Goal: Task Accomplishment & Management: Manage account settings

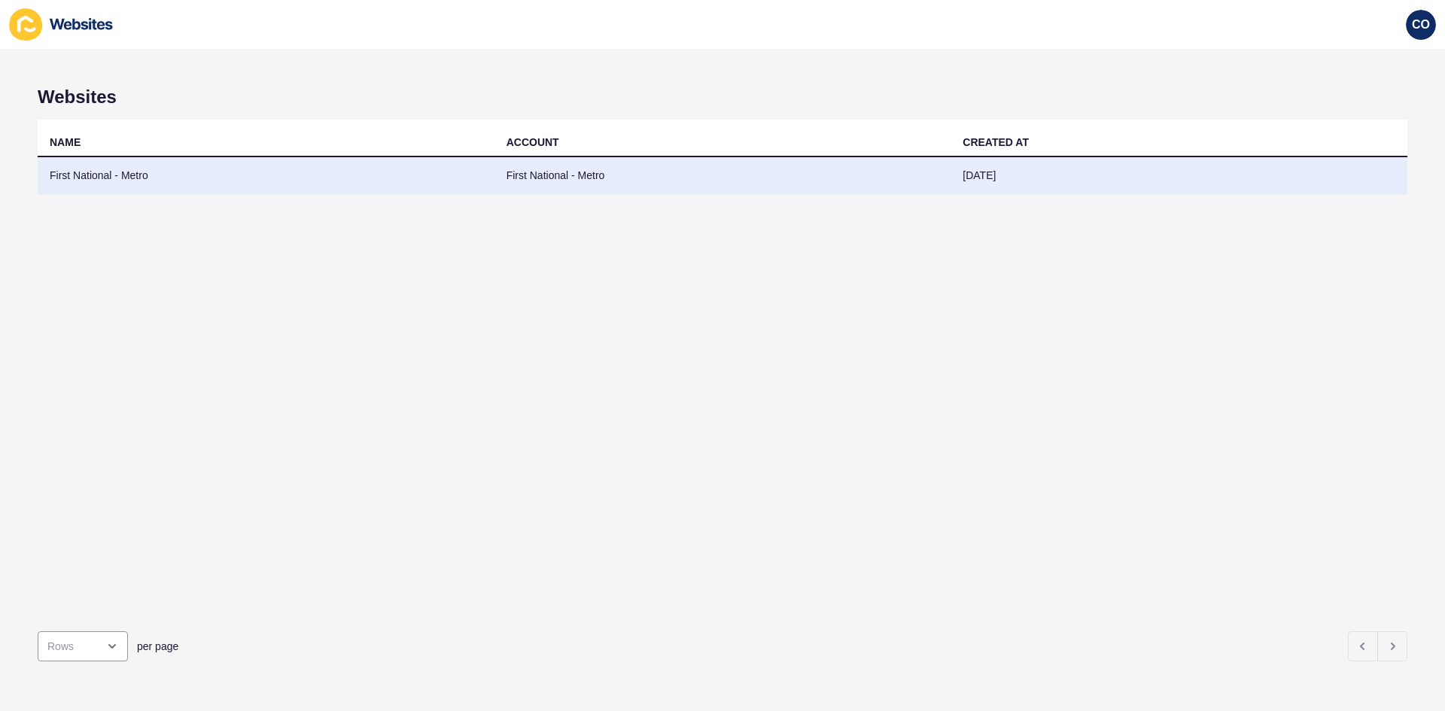
click at [126, 179] on td "First National - Metro" at bounding box center [266, 175] width 457 height 37
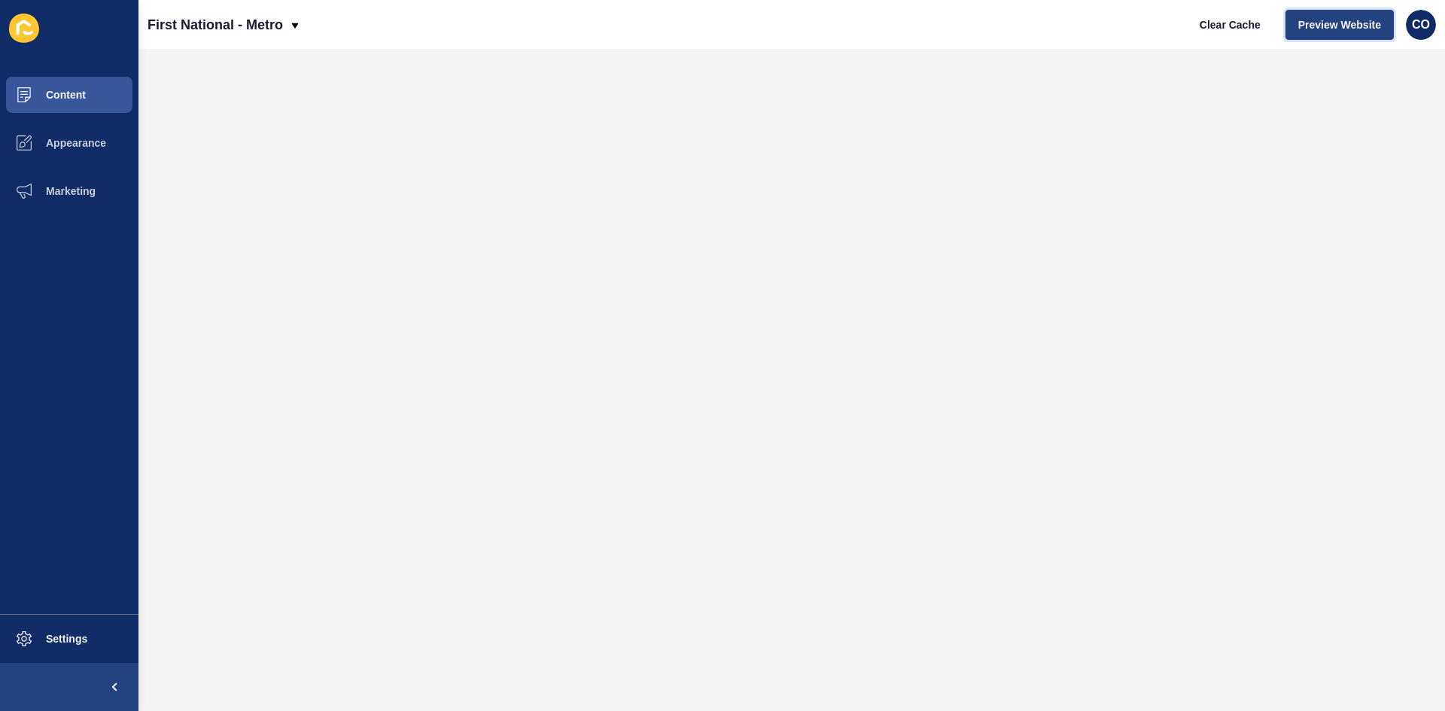
click at [1155, 26] on span "Preview Website" at bounding box center [1339, 24] width 83 height 15
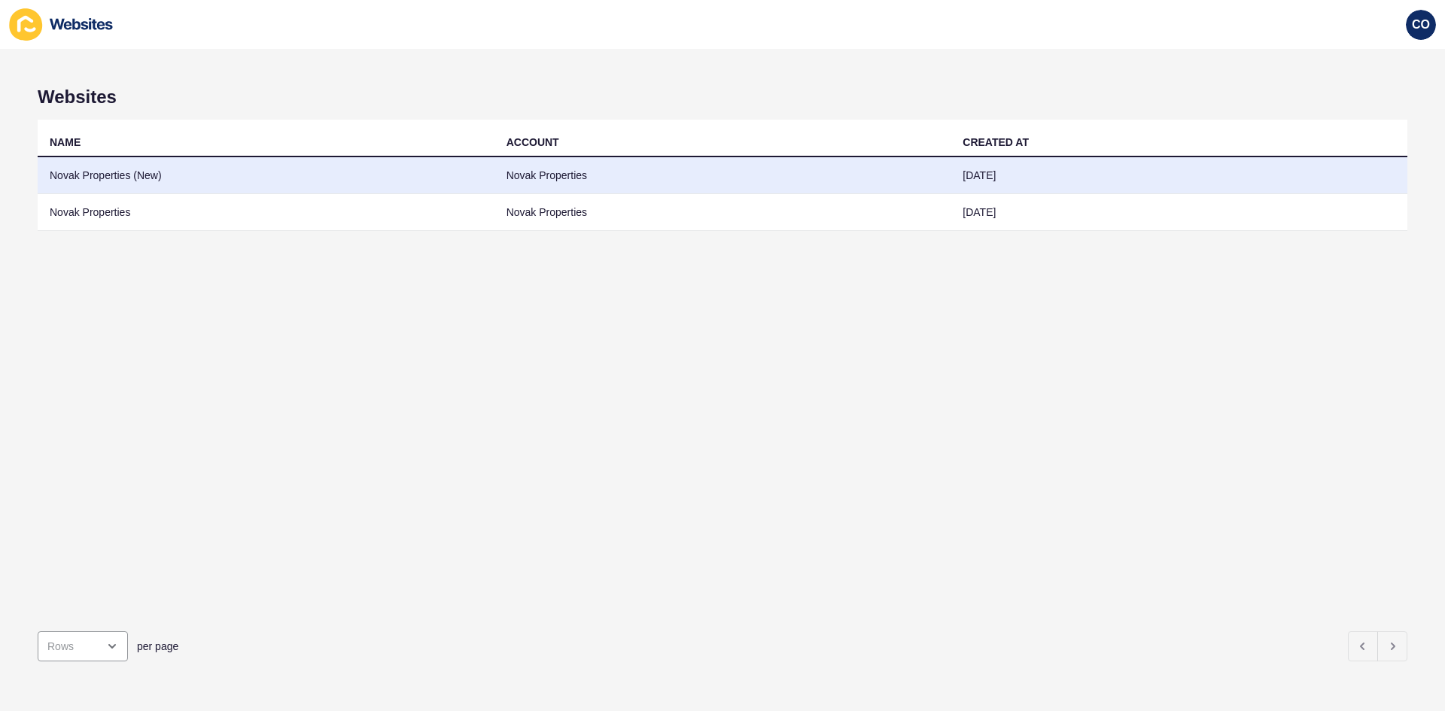
click at [145, 180] on td "Novak Properties (New)" at bounding box center [266, 175] width 457 height 37
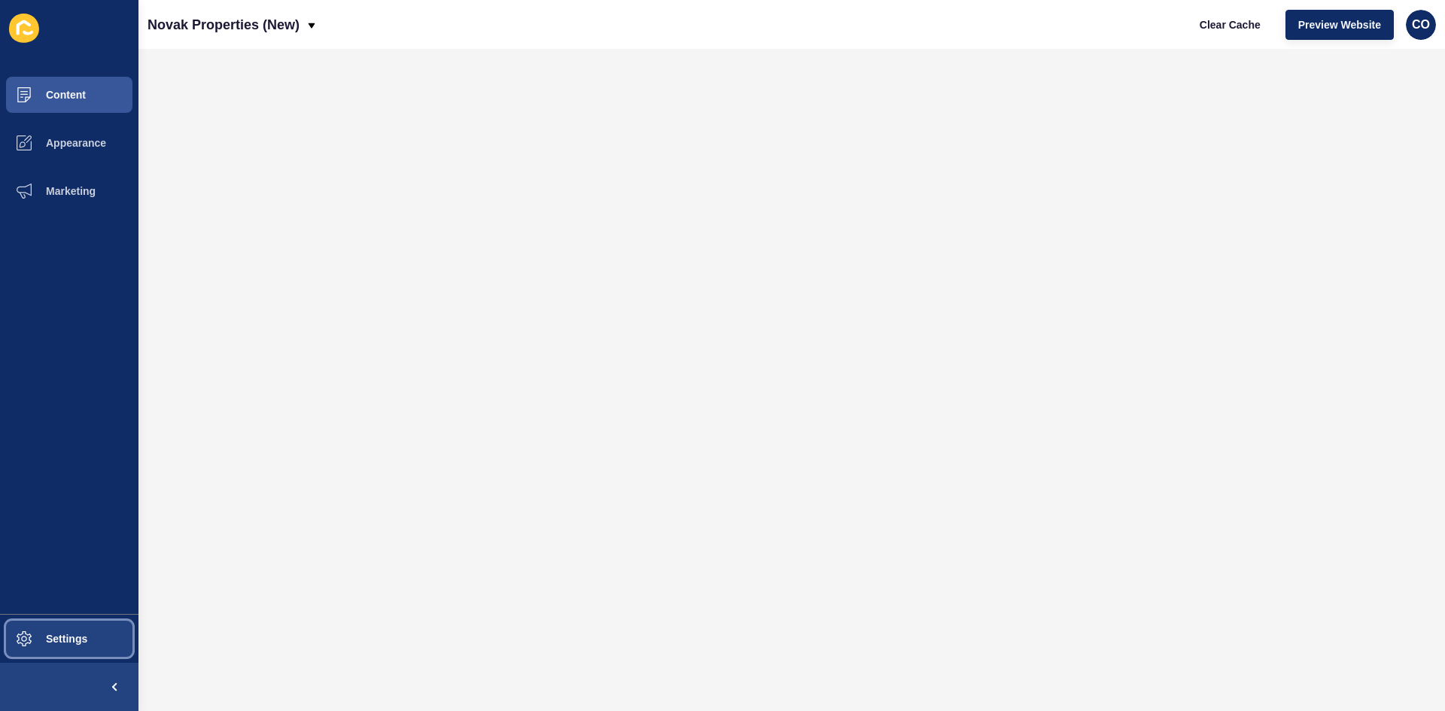
click at [84, 548] on span "Settings" at bounding box center [43, 639] width 90 height 12
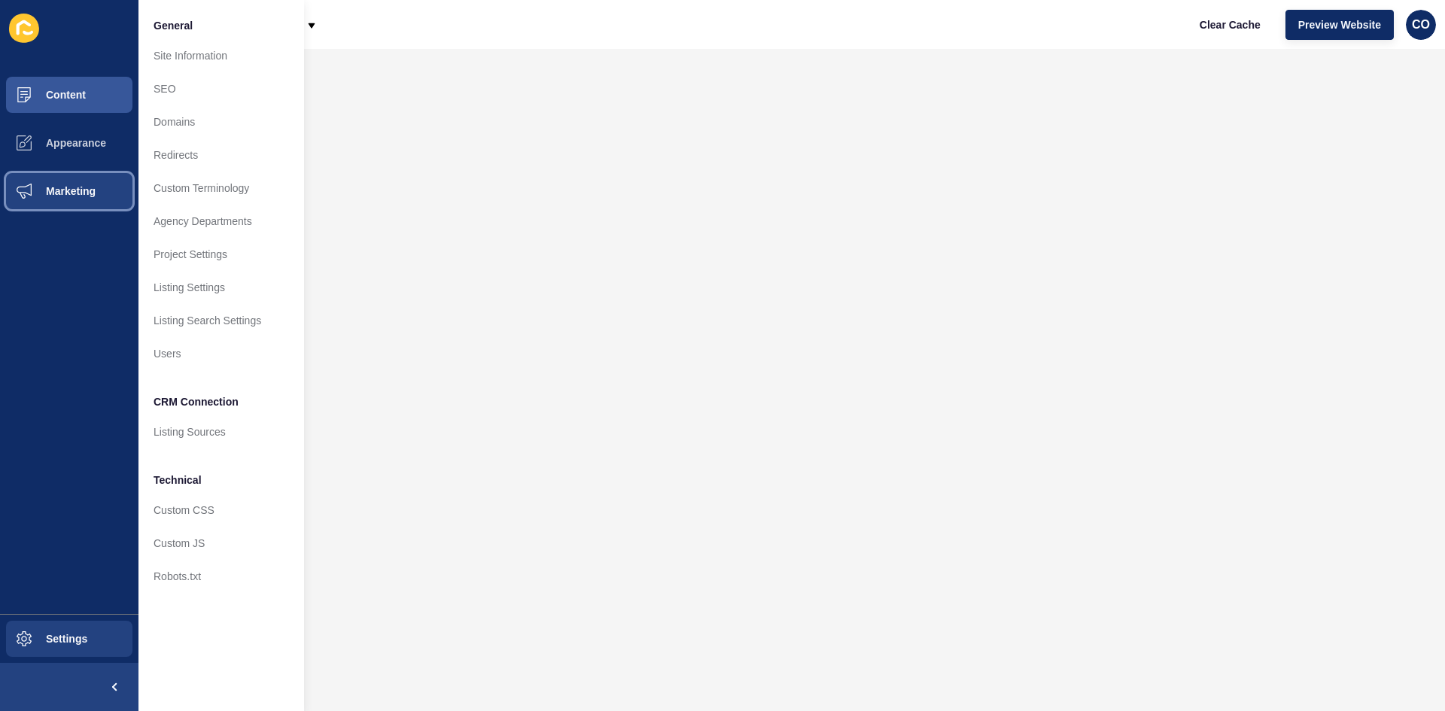
click at [96, 192] on span "Marketing" at bounding box center [47, 191] width 98 height 12
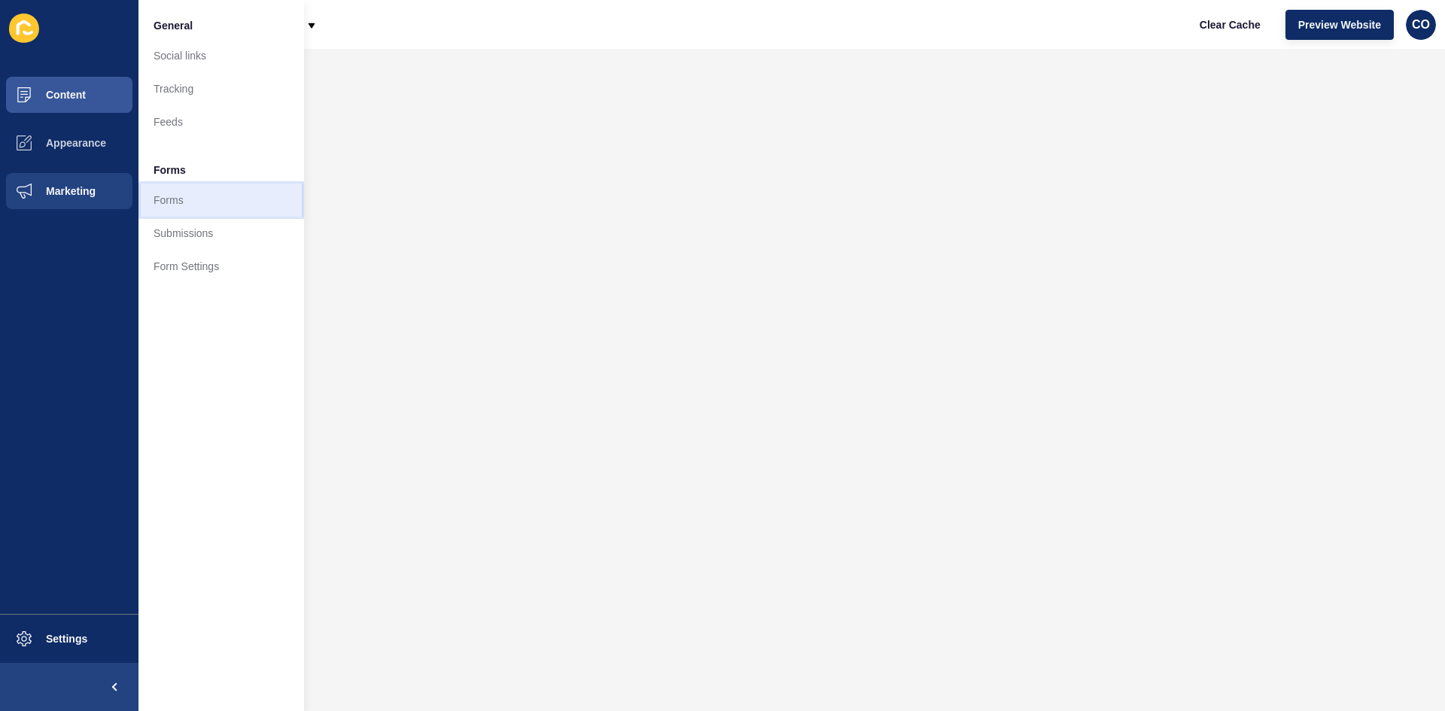
click at [175, 207] on link "Forms" at bounding box center [221, 200] width 166 height 33
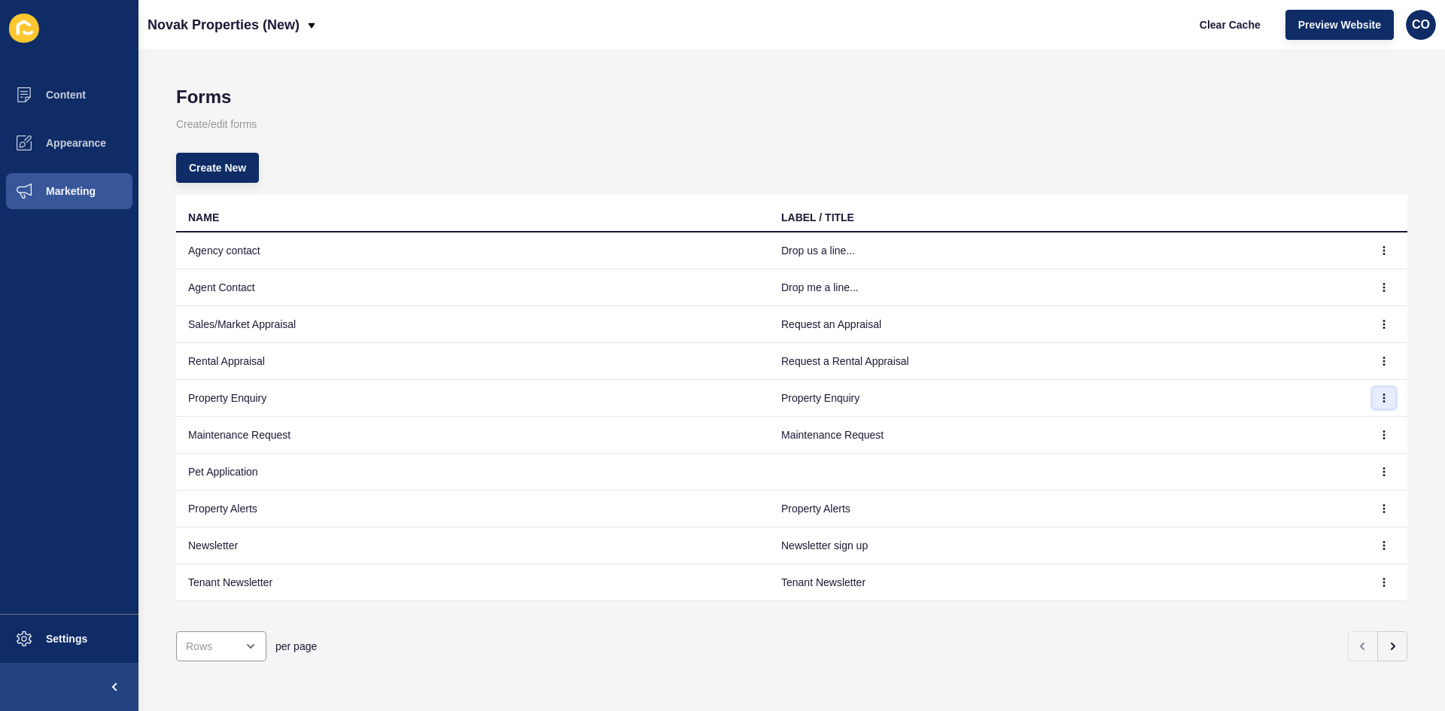
click at [1155, 400] on icon "button" at bounding box center [1384, 398] width 9 height 9
click at [1155, 428] on link "Edit" at bounding box center [1331, 428] width 105 height 33
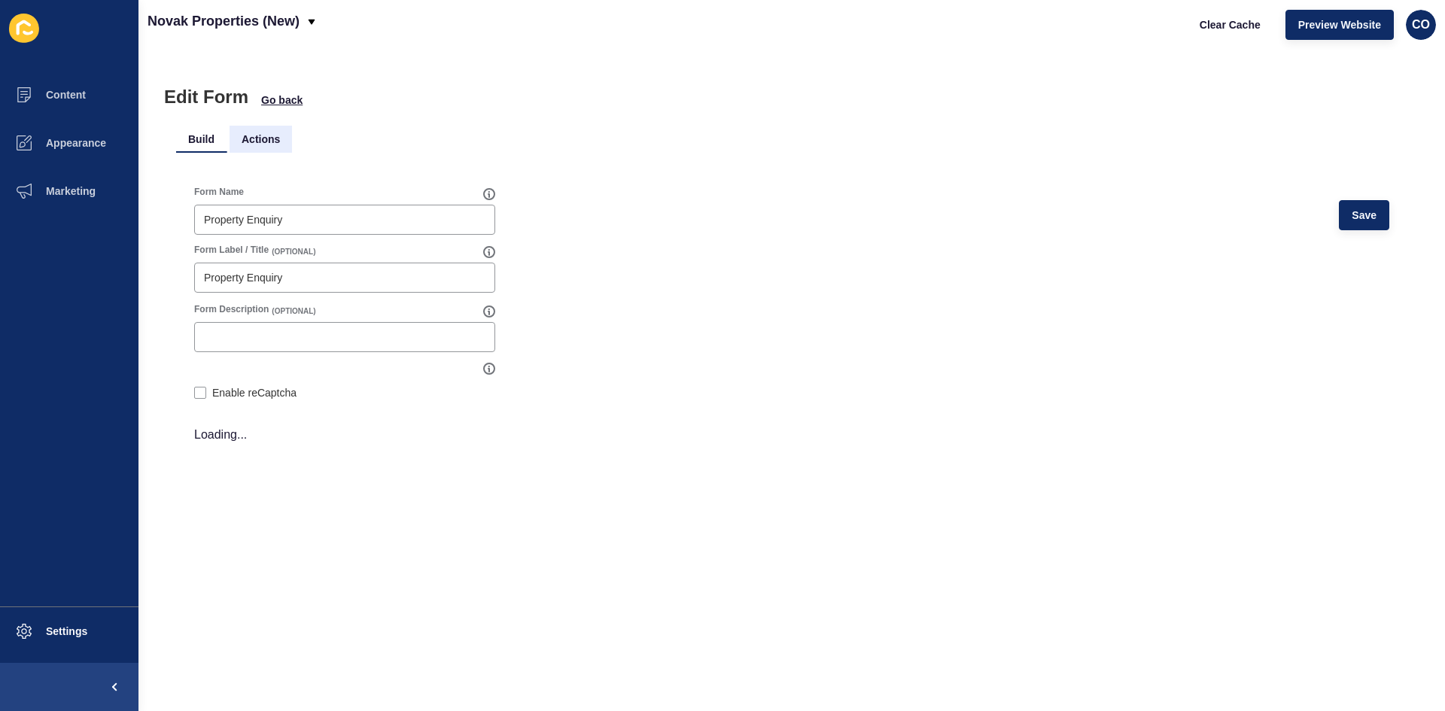
click at [250, 130] on li "Actions" at bounding box center [261, 139] width 62 height 27
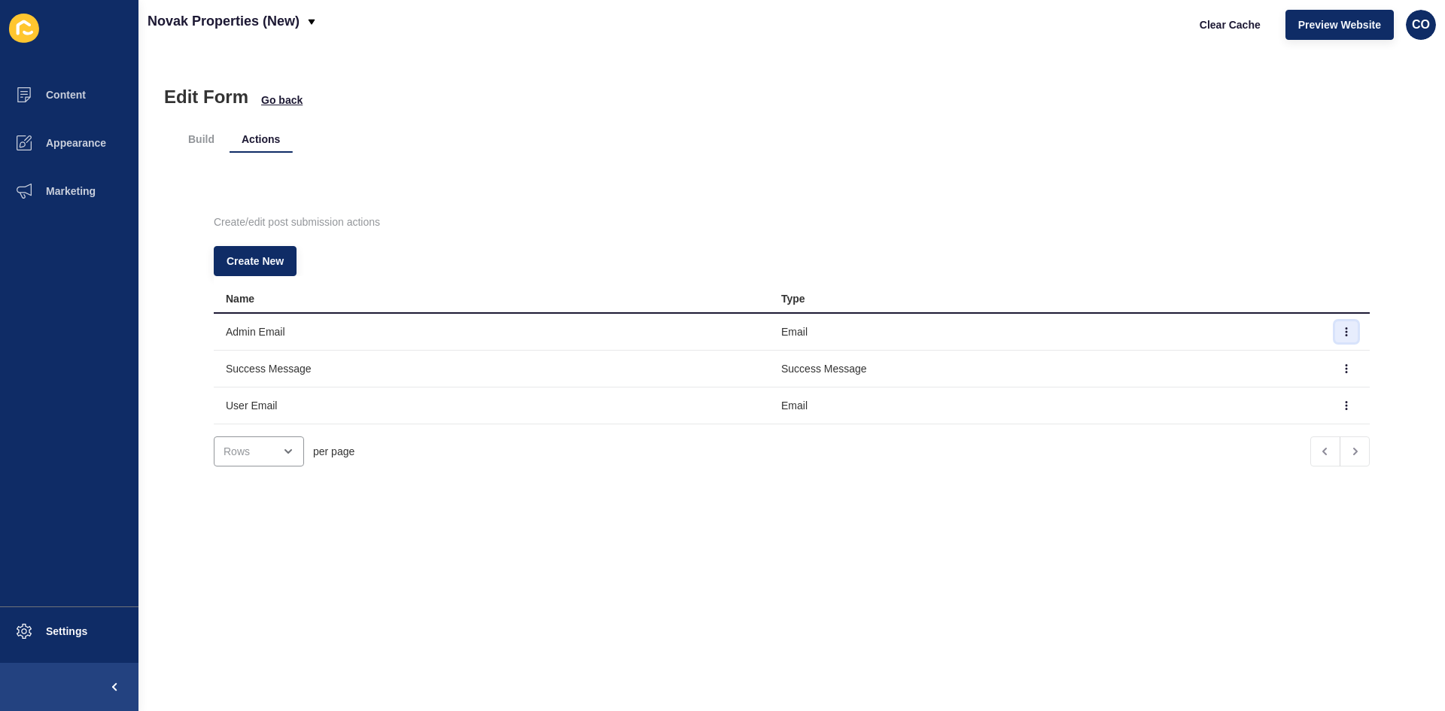
click at [1155, 333] on icon "button" at bounding box center [1346, 331] width 9 height 9
click at [1155, 365] on link "Edit" at bounding box center [1282, 361] width 105 height 33
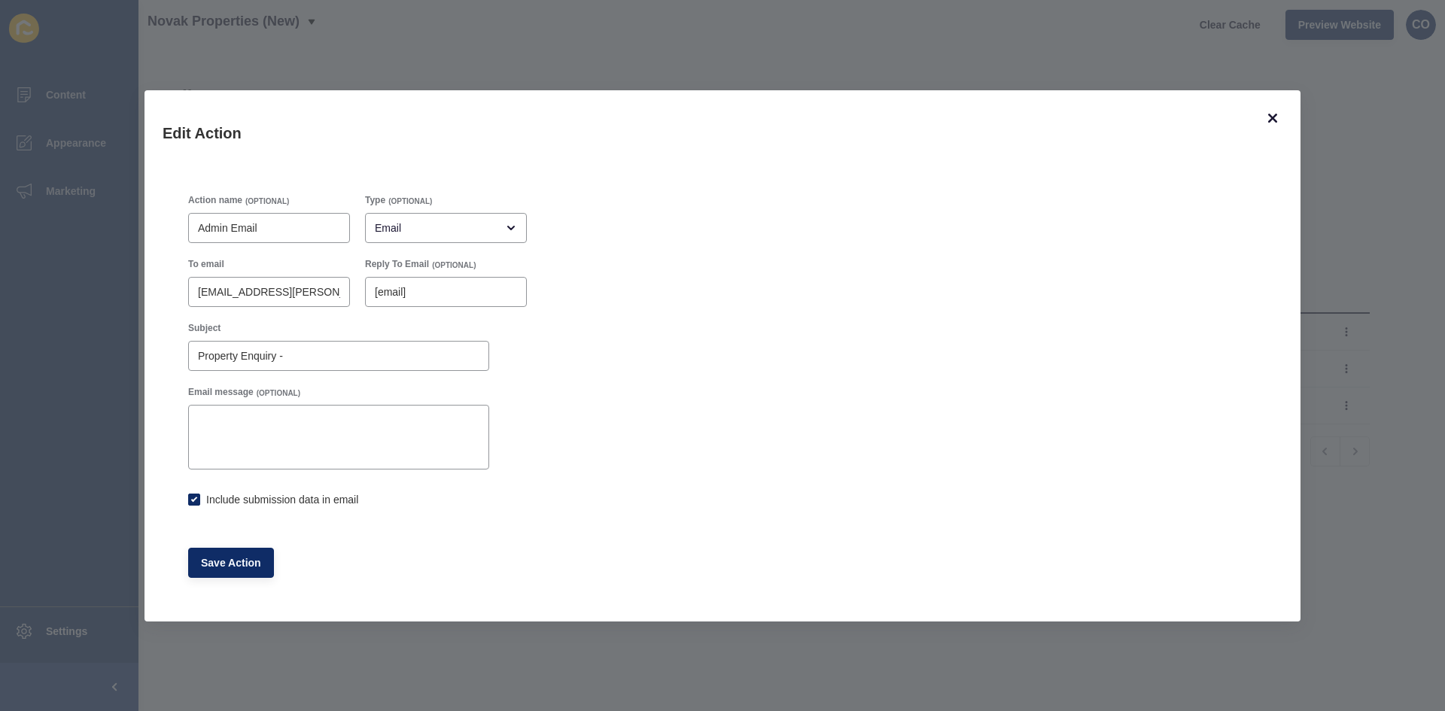
checkbox input "true"
click at [257, 297] on input "salesenquiries@novak.com.au,rentalenquiries@novak.com.au,commercialenquiries@no…" at bounding box center [269, 291] width 142 height 15
paste input "text"
type input "salesenquiries@novak.com.au"
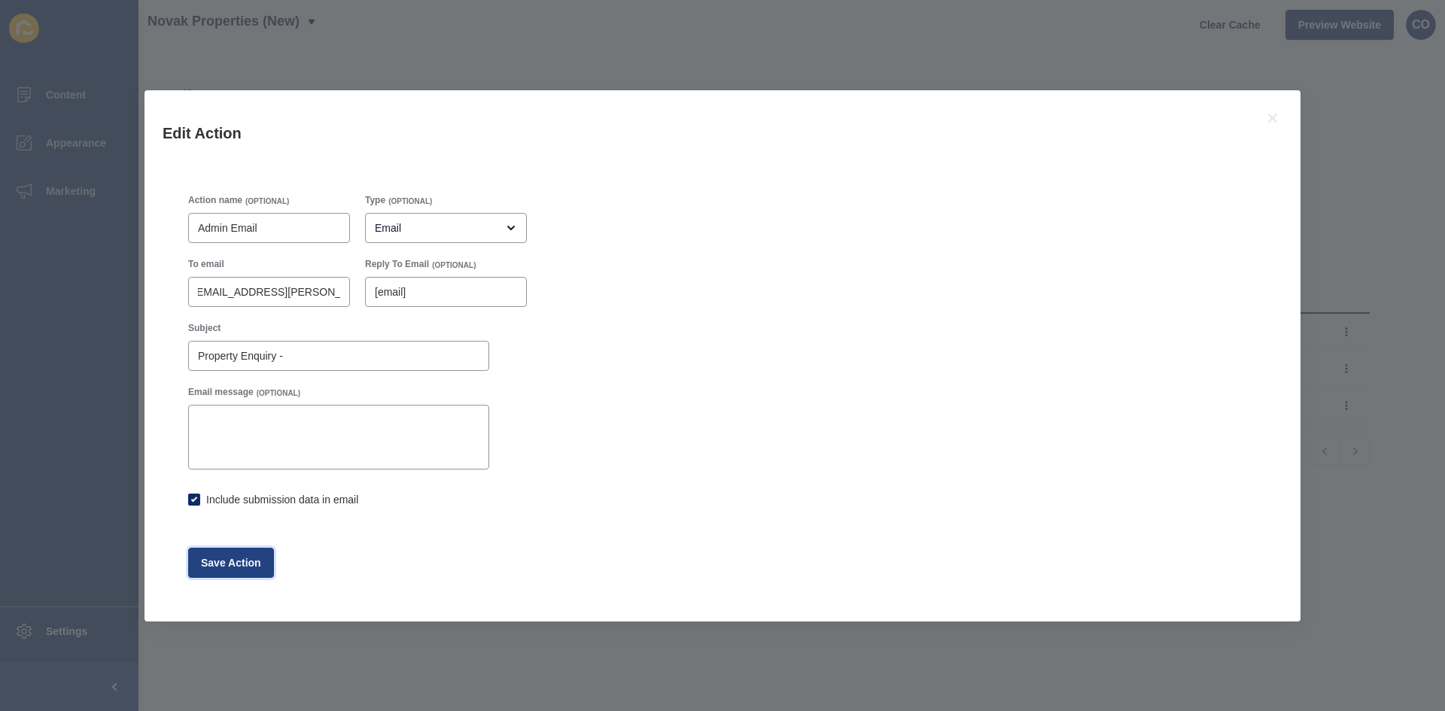
click at [247, 548] on span "Save Action" at bounding box center [231, 562] width 60 height 15
checkbox input "true"
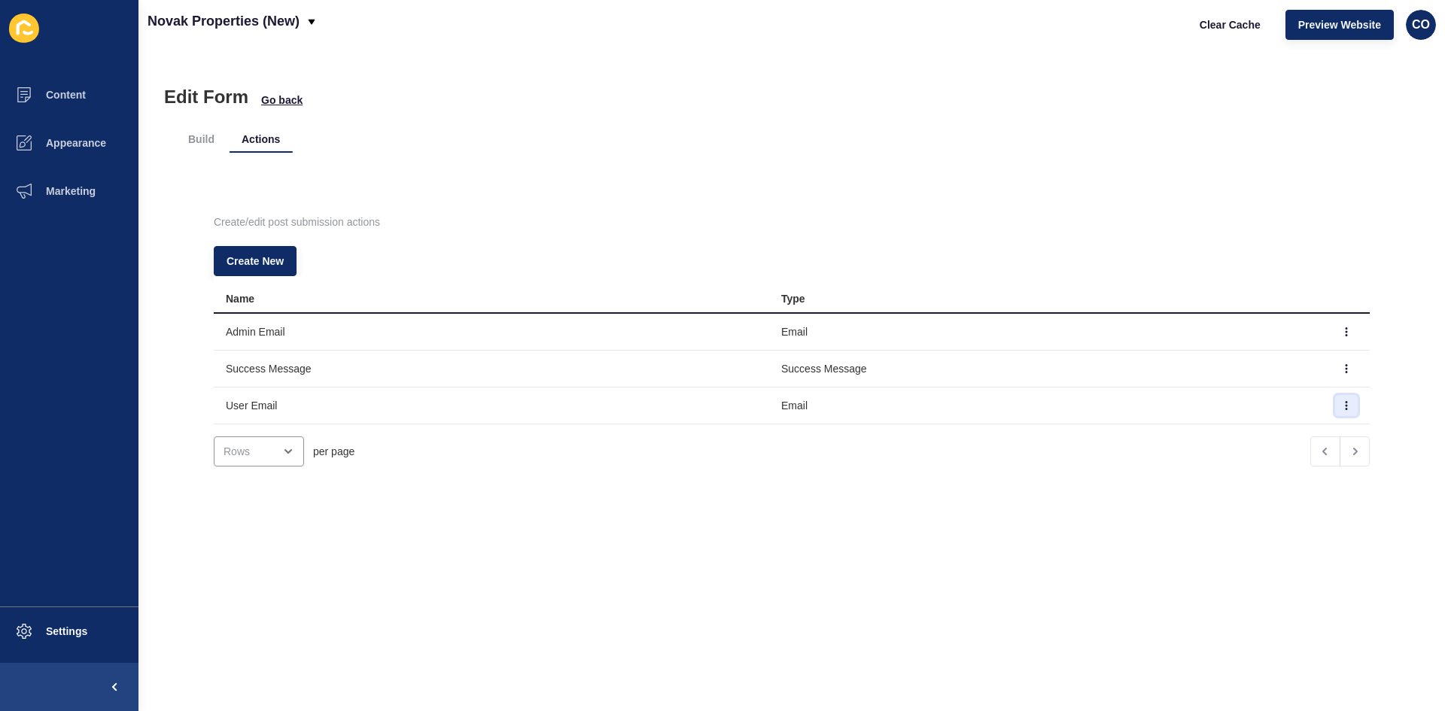
click at [1155, 405] on icon "button" at bounding box center [1346, 405] width 9 height 9
click at [1155, 436] on link "Edit" at bounding box center [1282, 435] width 105 height 33
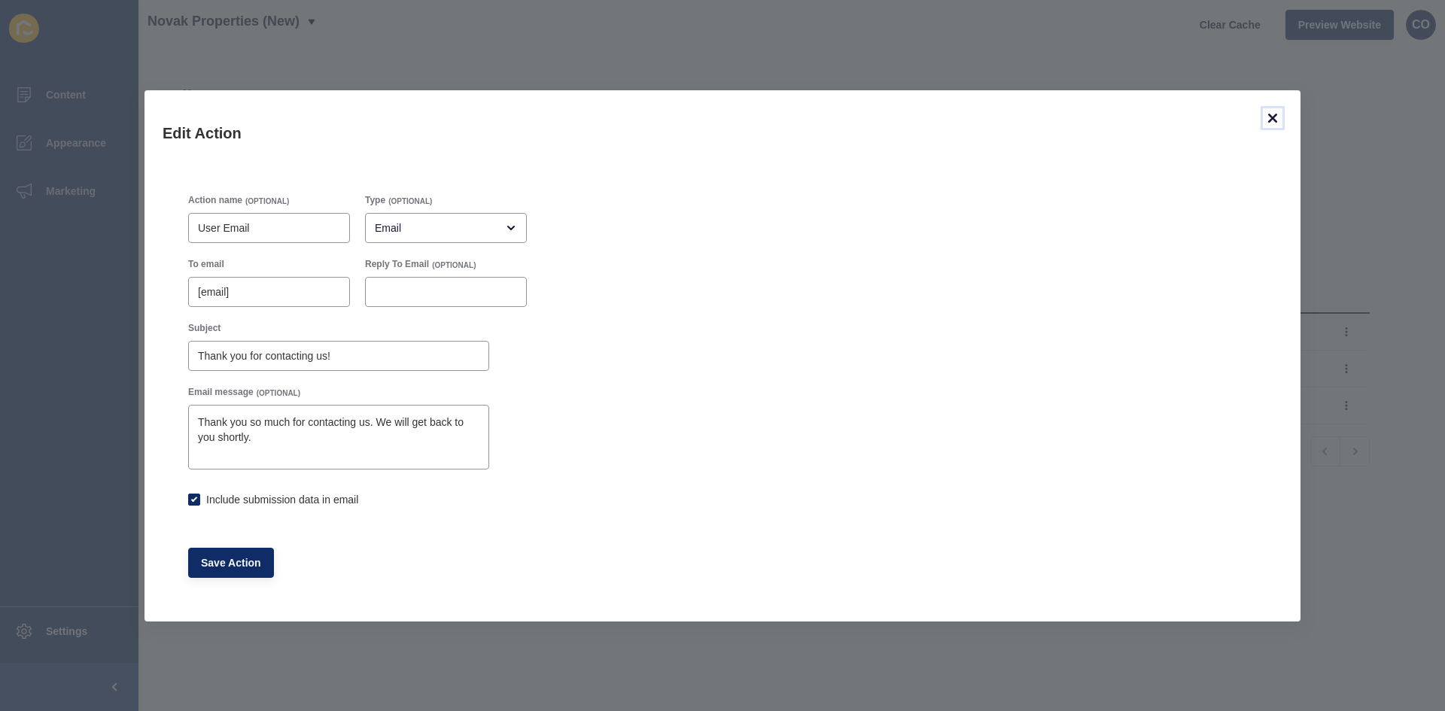
click at [1155, 116] on icon at bounding box center [1272, 118] width 9 height 9
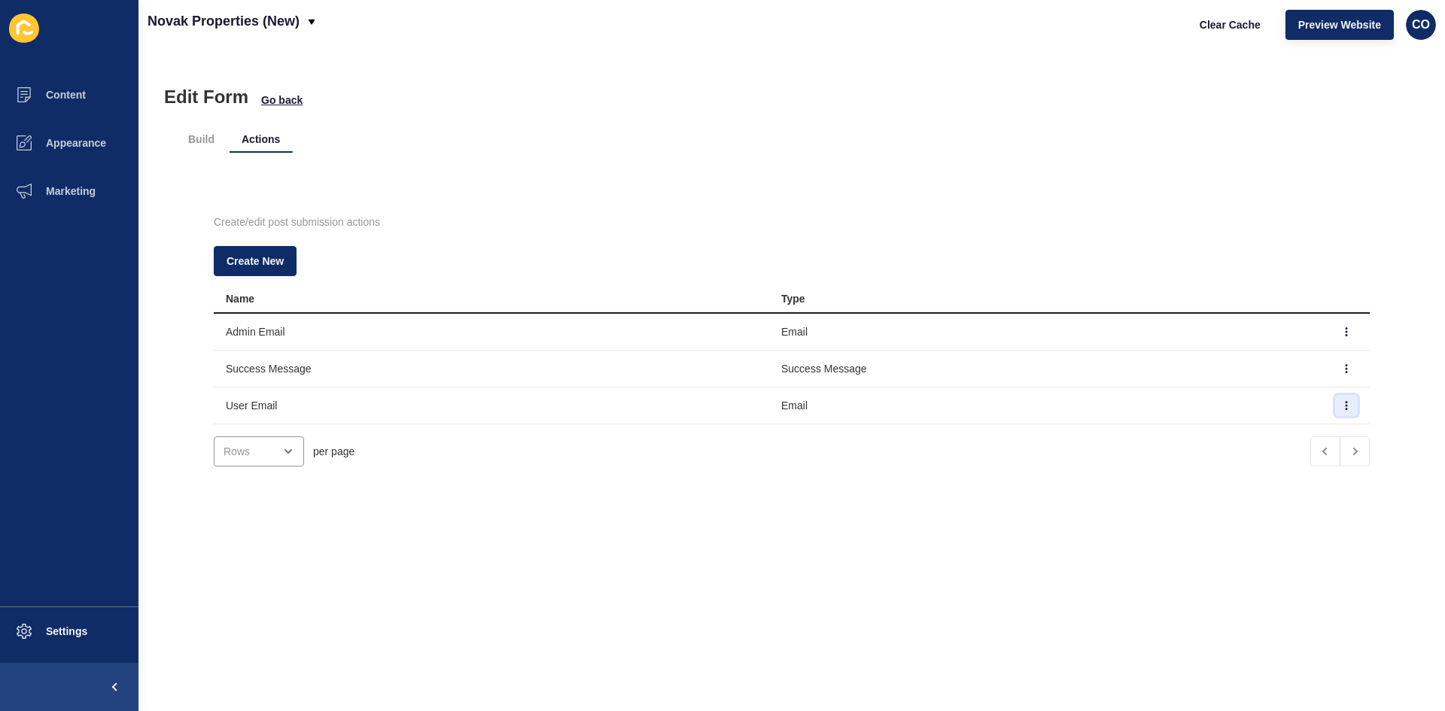
click at [1155, 408] on icon "button" at bounding box center [1346, 405] width 9 height 9
click at [1155, 465] on link "Delete" at bounding box center [1282, 468] width 105 height 33
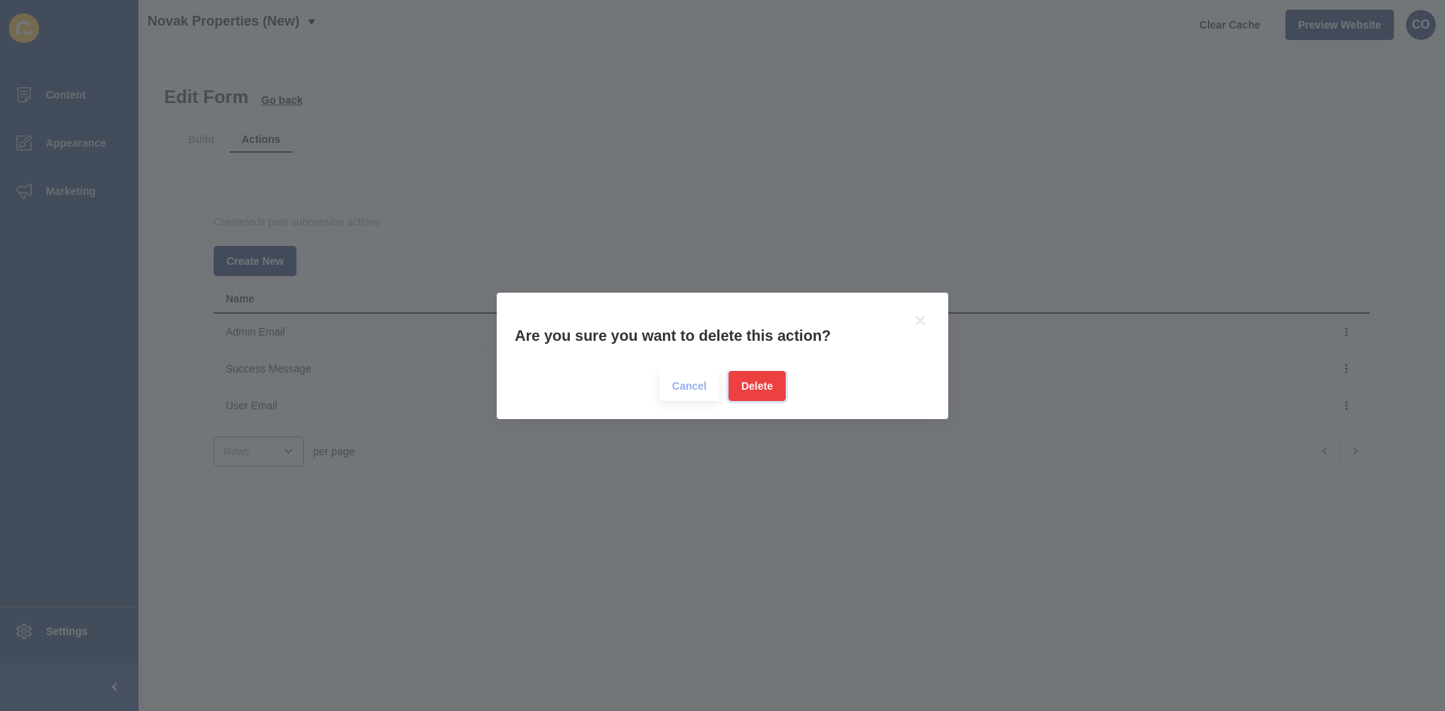
click at [766, 390] on span "Delete" at bounding box center [757, 386] width 32 height 15
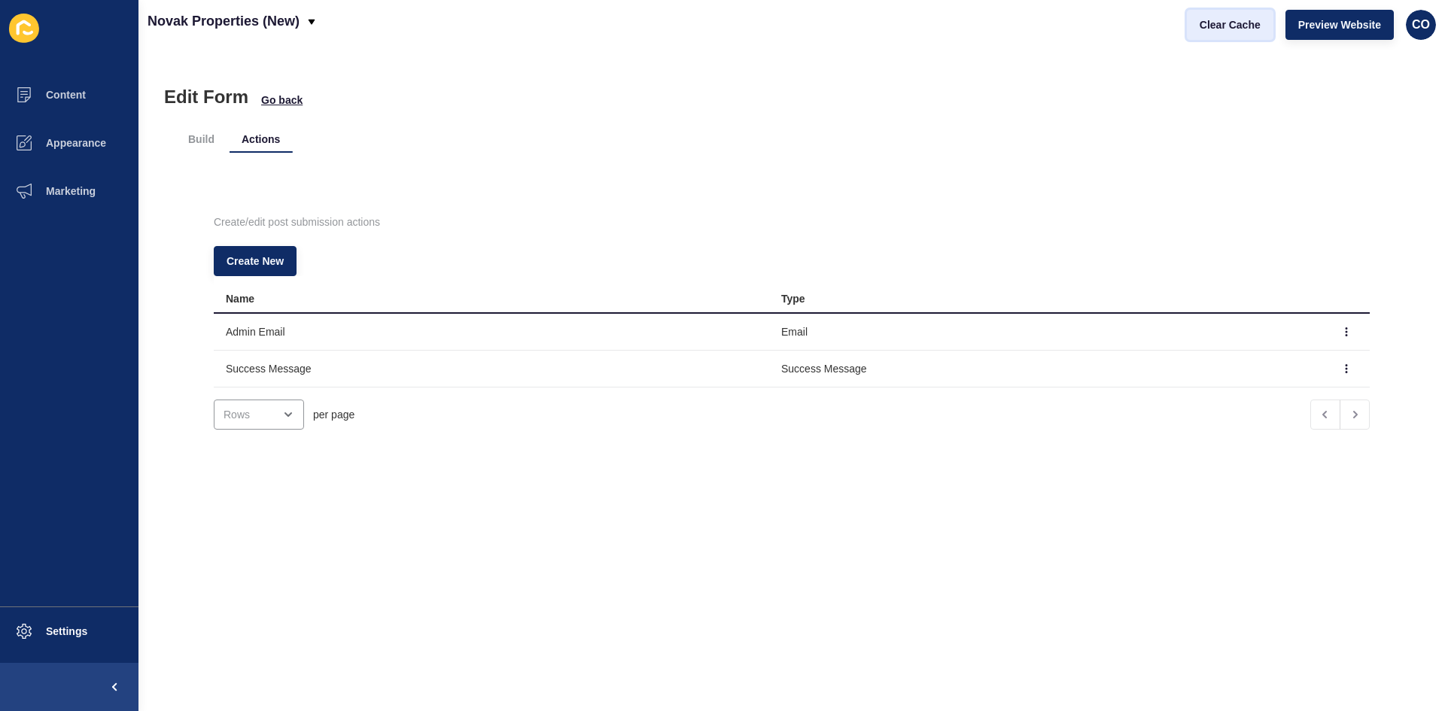
click at [1155, 25] on span "Clear Cache" at bounding box center [1230, 24] width 61 height 15
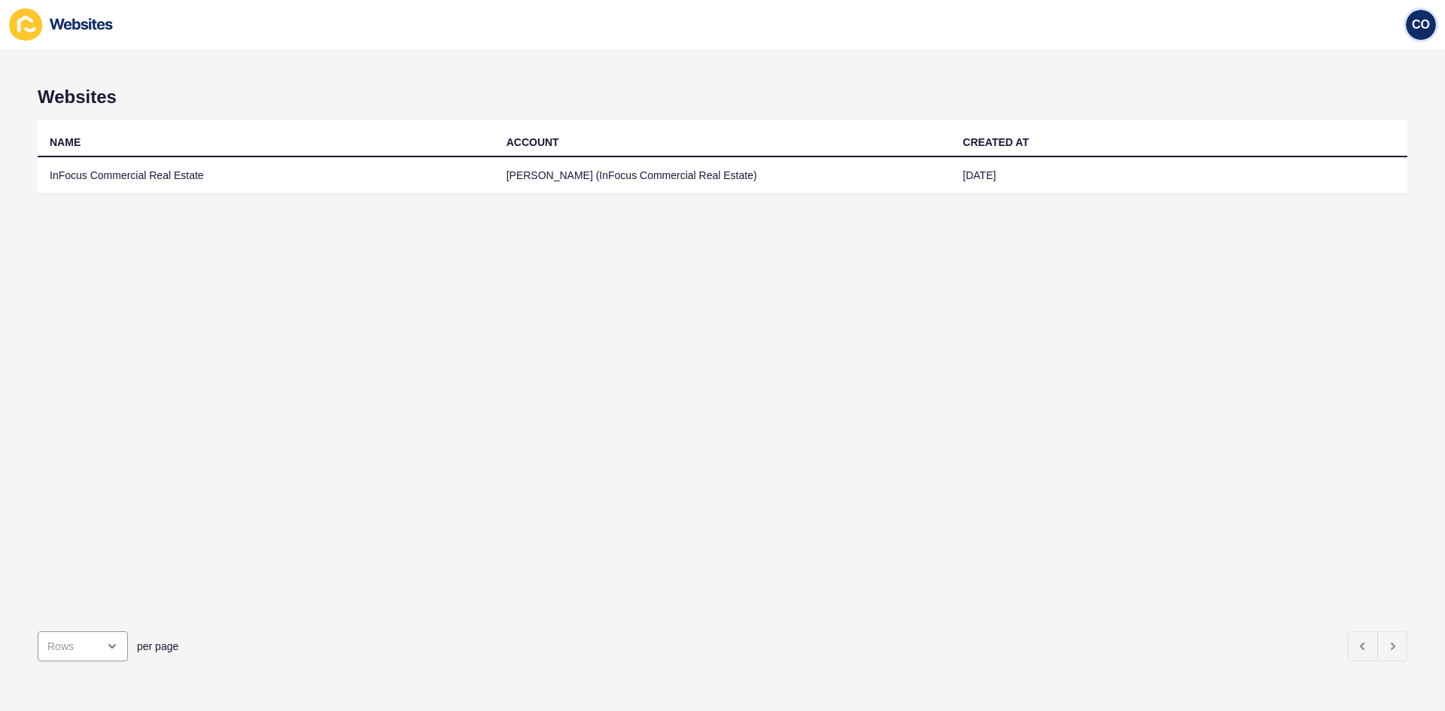
click at [1155, 29] on span "CO" at bounding box center [1421, 24] width 18 height 15
click at [1155, 126] on link "Logout" at bounding box center [1384, 125] width 111 height 33
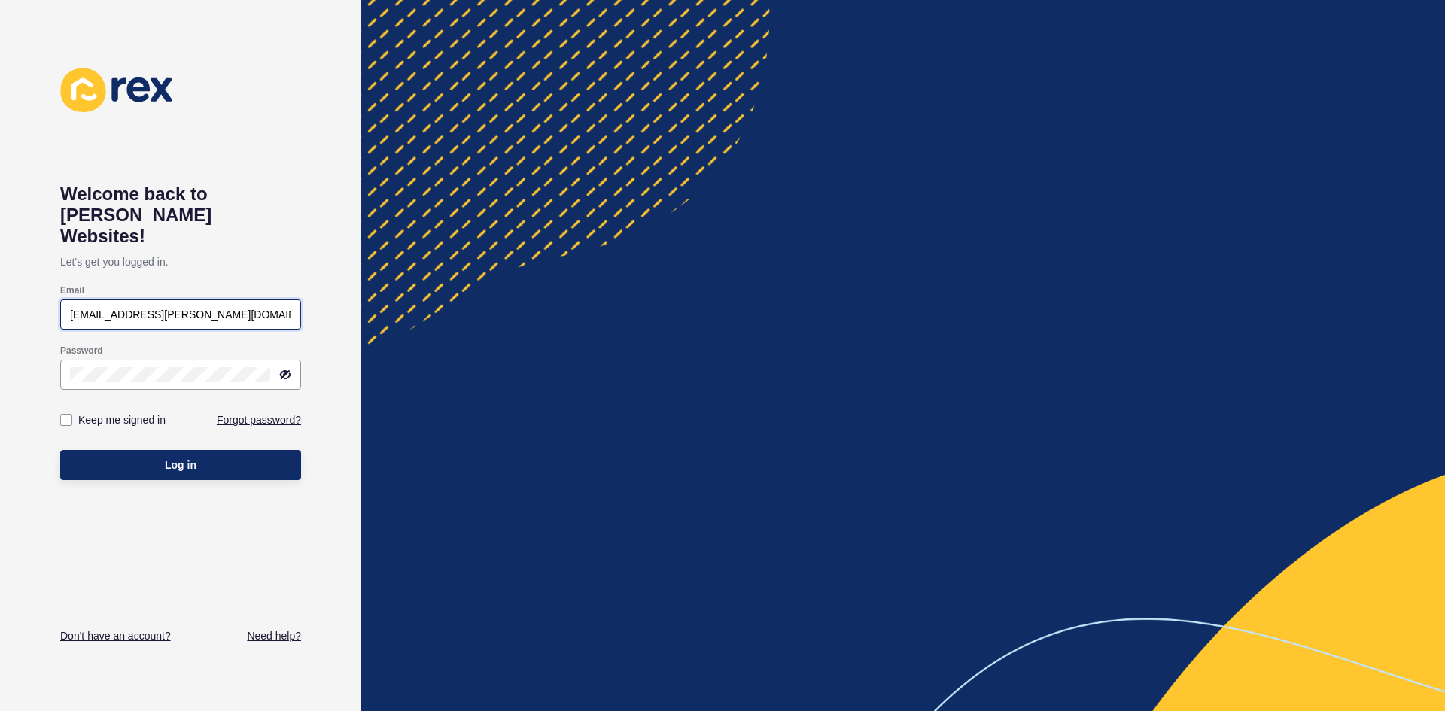
click at [174, 307] on input "christian.oliveros@rexsoftware.com.au" at bounding box center [180, 314] width 221 height 15
paste input "tayla@infocus.sydney"
type input "tayla@infocus.sydney"
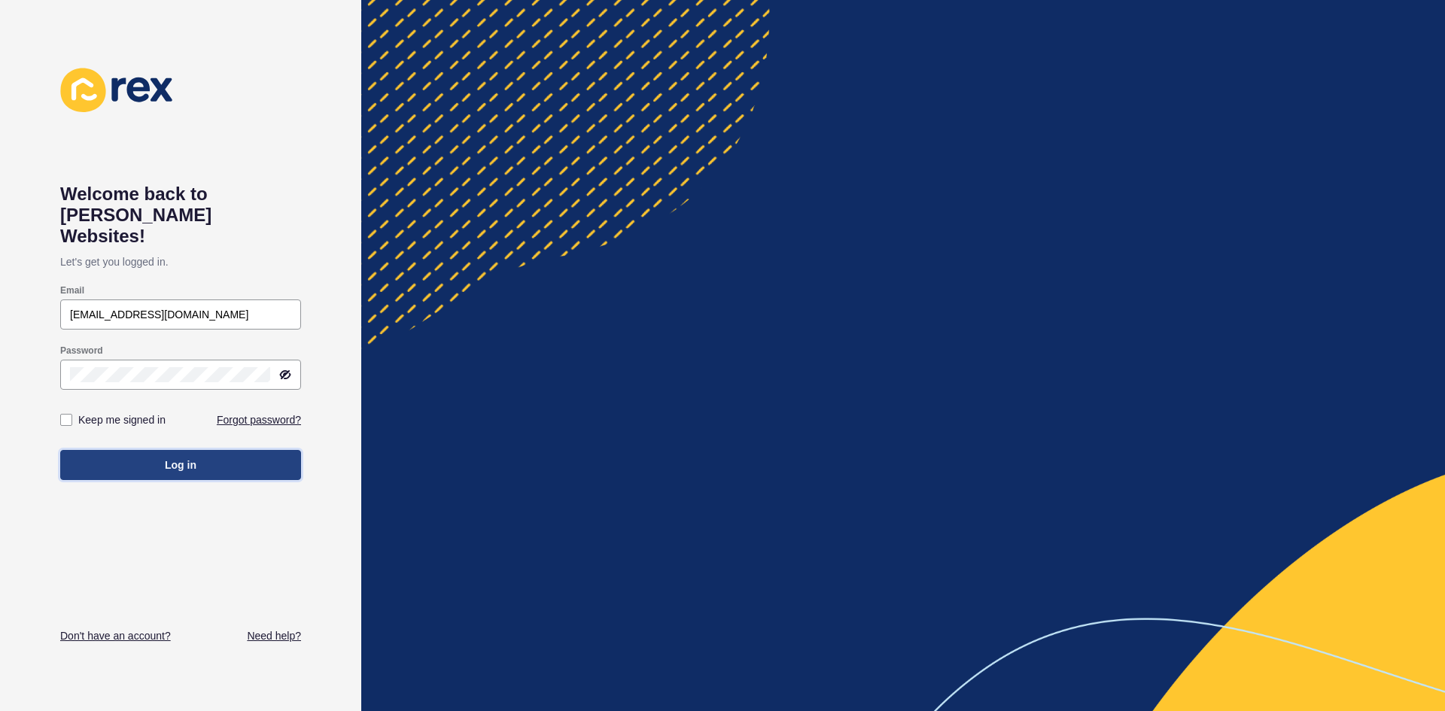
click at [111, 450] on button "Log in" at bounding box center [180, 465] width 241 height 30
